Goal: Task Accomplishment & Management: Complete application form

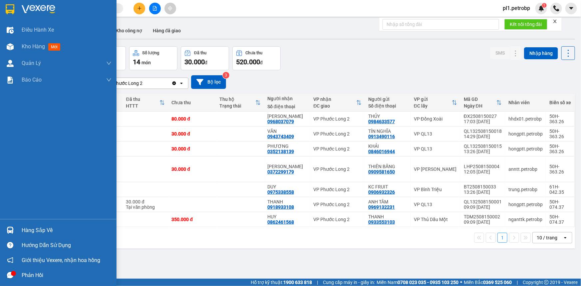
click at [14, 233] on div at bounding box center [10, 231] width 12 height 12
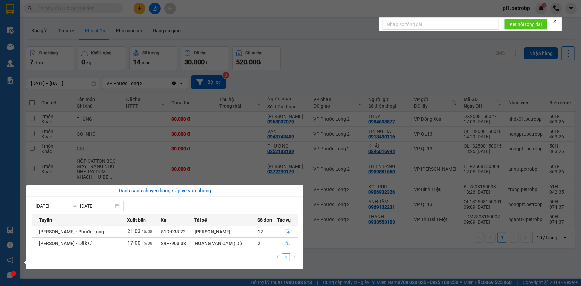
click at [225, 170] on section "Kết quả tìm kiếm ( 0 ) Bộ lọc No Data pl1.petrobp 1 Điều hành xe Kho hàng mới Q…" at bounding box center [290, 143] width 581 height 286
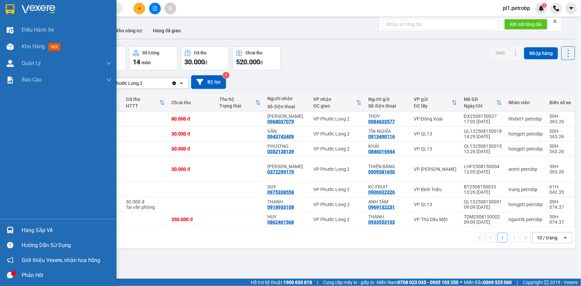
click at [25, 225] on div "Hàng sắp về" at bounding box center [58, 230] width 117 height 15
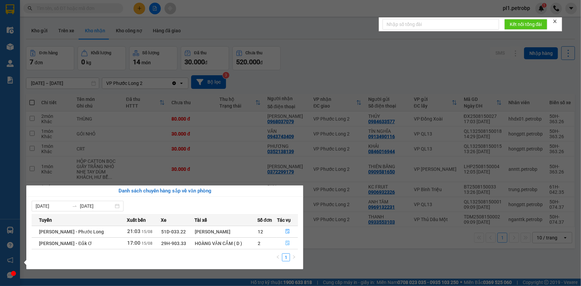
click at [289, 243] on icon "file-done" at bounding box center [287, 243] width 5 height 5
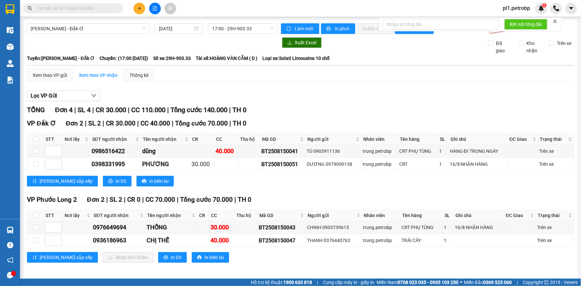
scroll to position [2, 0]
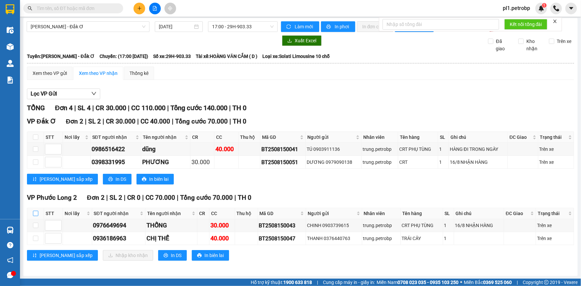
click at [38, 211] on input "checkbox" at bounding box center [35, 213] width 5 height 5
checkbox input "true"
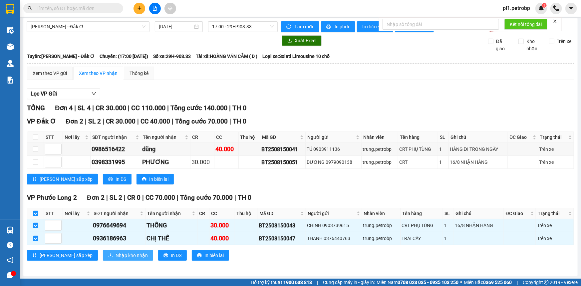
click at [116, 255] on span "Nhập kho nhận" at bounding box center [132, 255] width 32 height 7
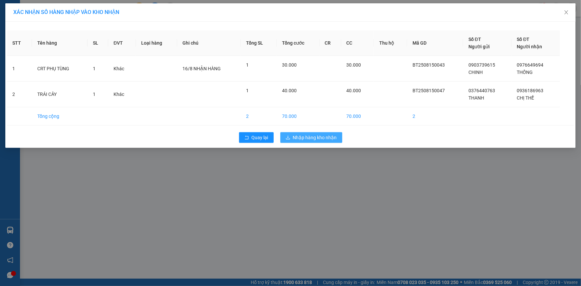
click at [299, 137] on span "Nhập hàng kho nhận" at bounding box center [315, 137] width 44 height 7
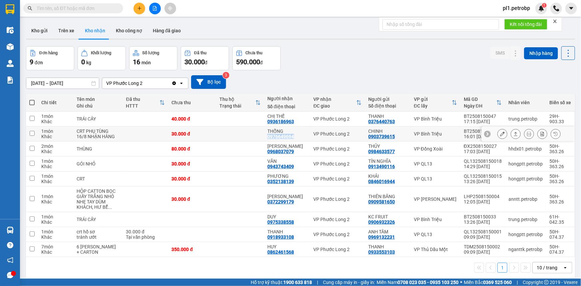
drag, startPoint x: 266, startPoint y: 139, endPoint x: 293, endPoint y: 141, distance: 27.0
click at [293, 139] on div "THỐNG 0976649694" at bounding box center [287, 134] width 40 height 11
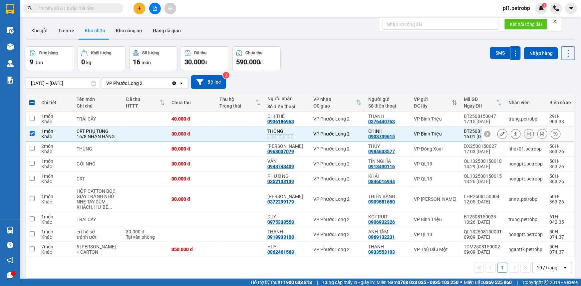
copy div "0976649694"
click at [216, 141] on td at bounding box center [240, 134] width 48 height 15
checkbox input "false"
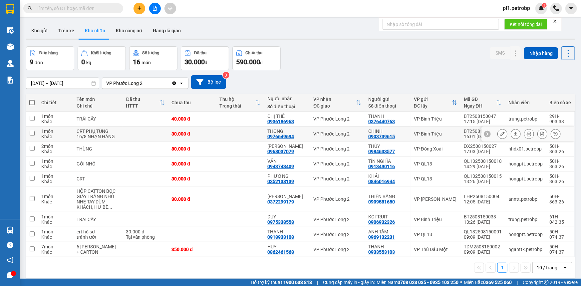
scroll to position [30, 0]
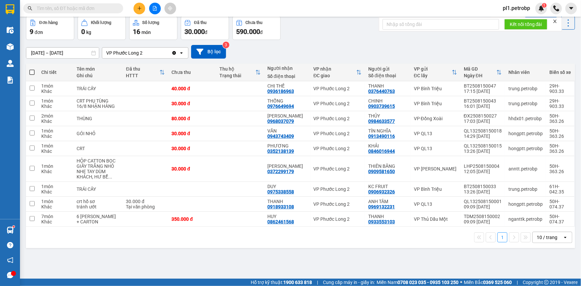
click at [137, 7] on icon "plus" at bounding box center [139, 8] width 5 height 5
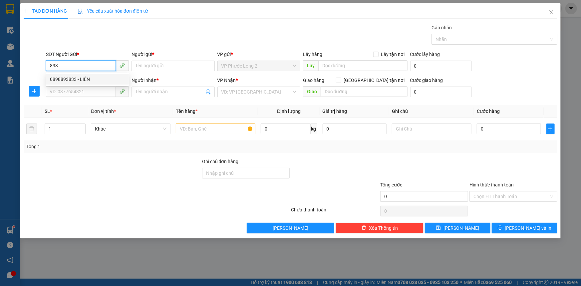
click at [96, 75] on div "0898893833 - LIÊN" at bounding box center [87, 79] width 83 height 11
type input "0898893833"
type input "LIÊN"
type input "0919343939"
type input "THỨC"
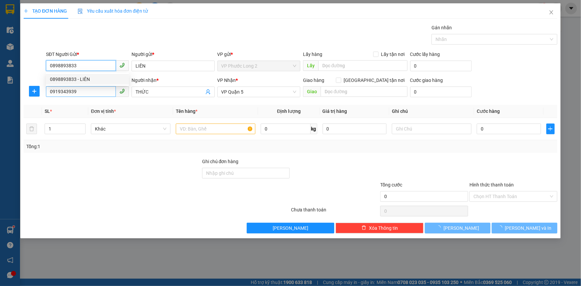
type input "30.000"
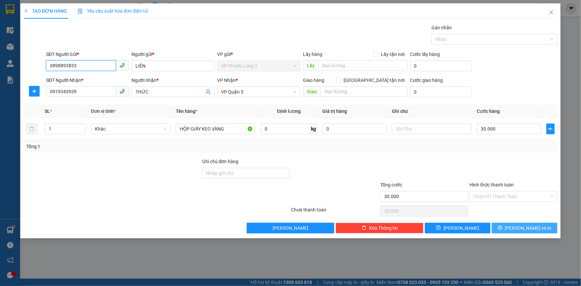
type input "0898893833"
click at [516, 231] on button "Lưu và In" at bounding box center [525, 228] width 66 height 11
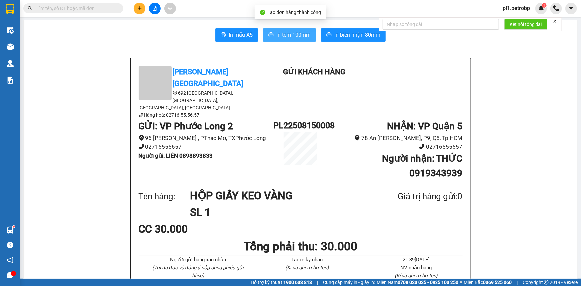
click at [282, 32] on span "In tem 100mm" at bounding box center [293, 35] width 34 height 8
click at [143, 9] on button at bounding box center [140, 9] width 12 height 12
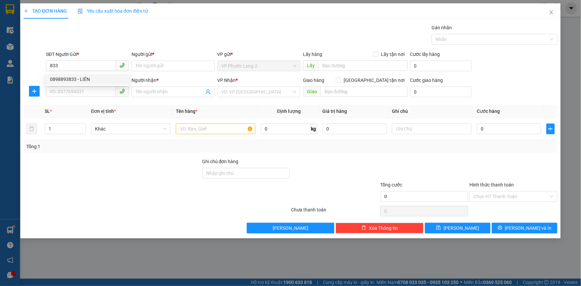
click at [84, 85] on div "0898893833 0898893833 - LIÊN" at bounding box center [87, 79] width 83 height 13
click at [88, 80] on div "SĐT Người Nhận *" at bounding box center [87, 80] width 83 height 7
click at [88, 86] on input "SĐT Người Nhận *" at bounding box center [81, 91] width 70 height 11
click at [88, 66] on input "833" at bounding box center [81, 65] width 70 height 11
click at [87, 77] on div "0898893833 - LIÊN" at bounding box center [87, 79] width 75 height 7
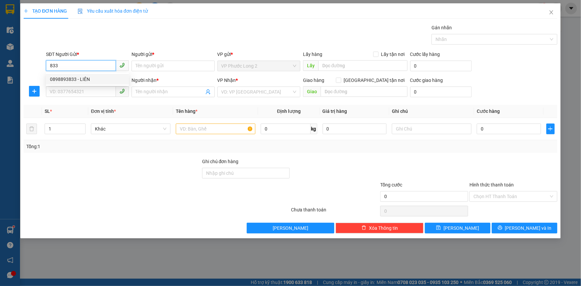
type input "0898893833"
type input "LIÊN"
type input "0919343939"
type input "THỨC"
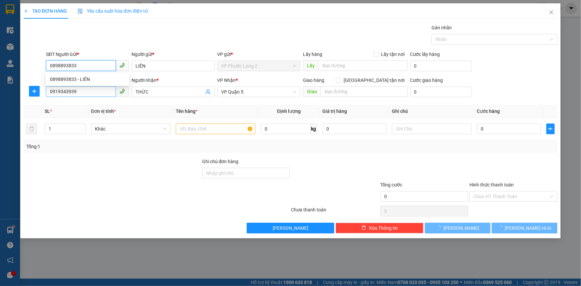
type input "30.000"
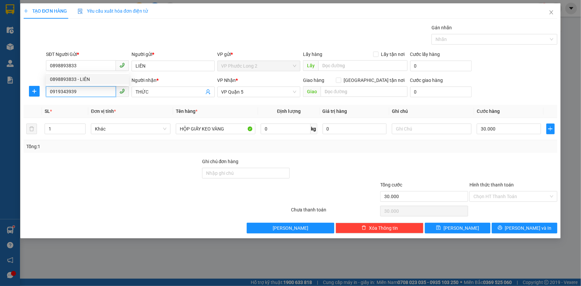
click at [84, 94] on input "0919343939" at bounding box center [81, 91] width 70 height 11
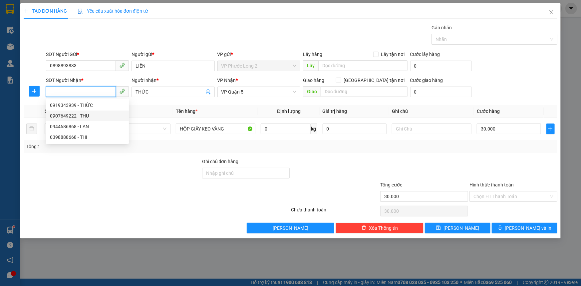
click at [88, 117] on div "0907649222 - THU" at bounding box center [87, 115] width 75 height 7
type input "0907649222"
type input "THU"
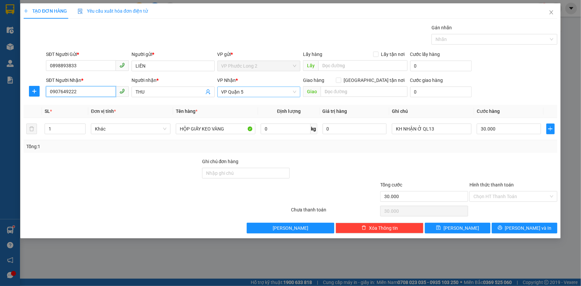
click at [256, 93] on span "VP Quận 5" at bounding box center [259, 92] width 75 height 10
type input "0907649222"
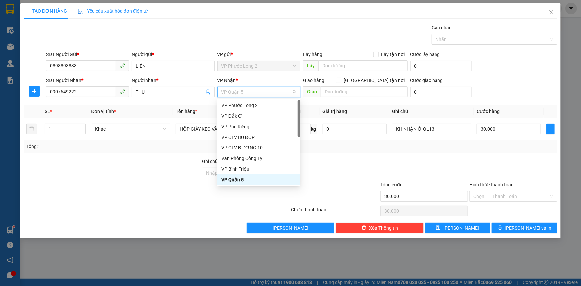
type input "Q"
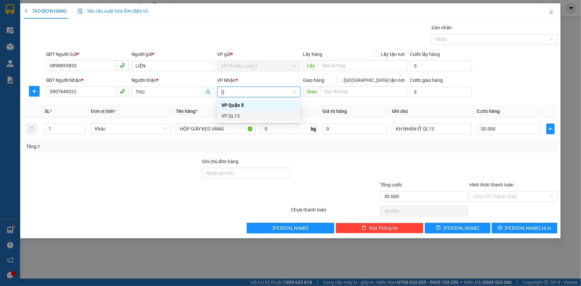
click at [251, 113] on div "VP QL13" at bounding box center [259, 115] width 75 height 7
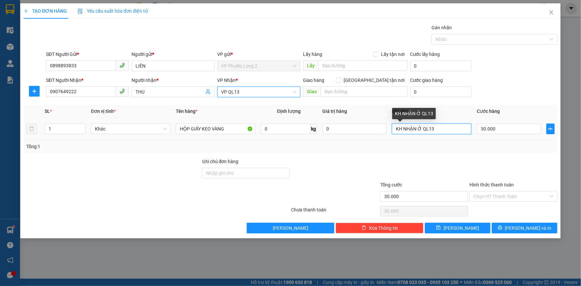
click at [459, 128] on input "KH NHẬN Ở QL13" at bounding box center [432, 129] width 80 height 11
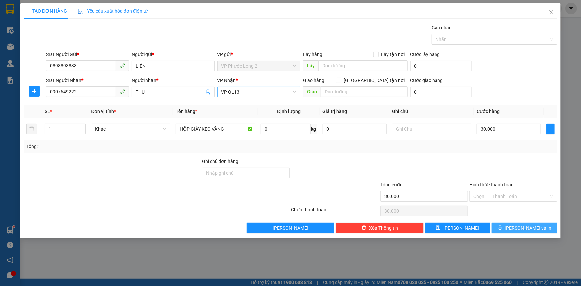
click at [529, 226] on span "Lưu và In" at bounding box center [528, 228] width 47 height 7
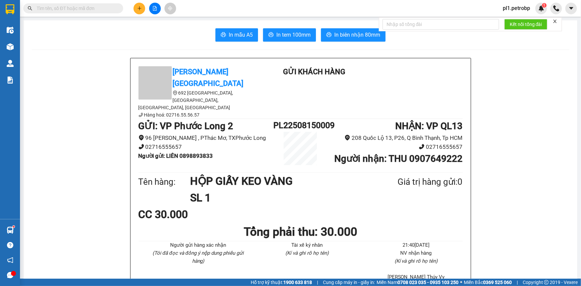
click at [288, 36] on span "In tem 100mm" at bounding box center [293, 35] width 34 height 8
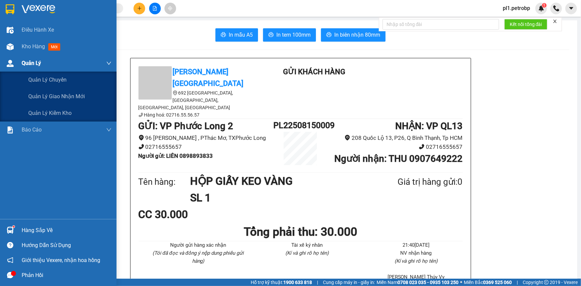
click at [13, 65] on div at bounding box center [10, 64] width 12 height 12
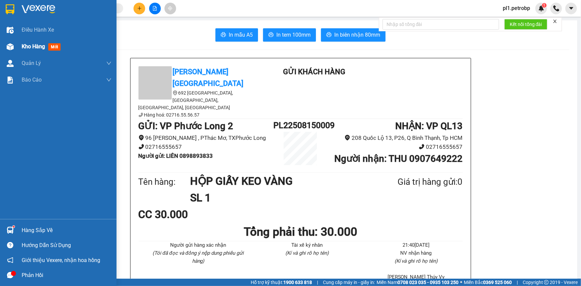
click at [23, 50] on div "Kho hàng mới" at bounding box center [43, 46] width 42 height 8
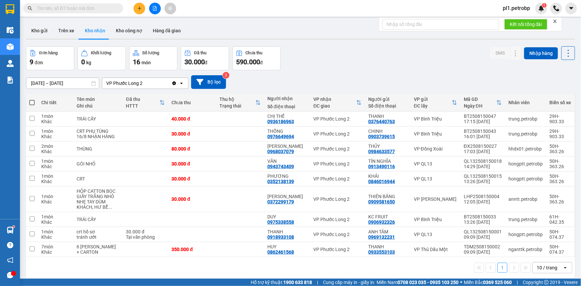
click at [526, 10] on span "pl1.petrobp" at bounding box center [517, 8] width 38 height 8
click at [506, 24] on li "Đăng xuất" at bounding box center [518, 20] width 43 height 11
